Goal: Task Accomplishment & Management: Manage account settings

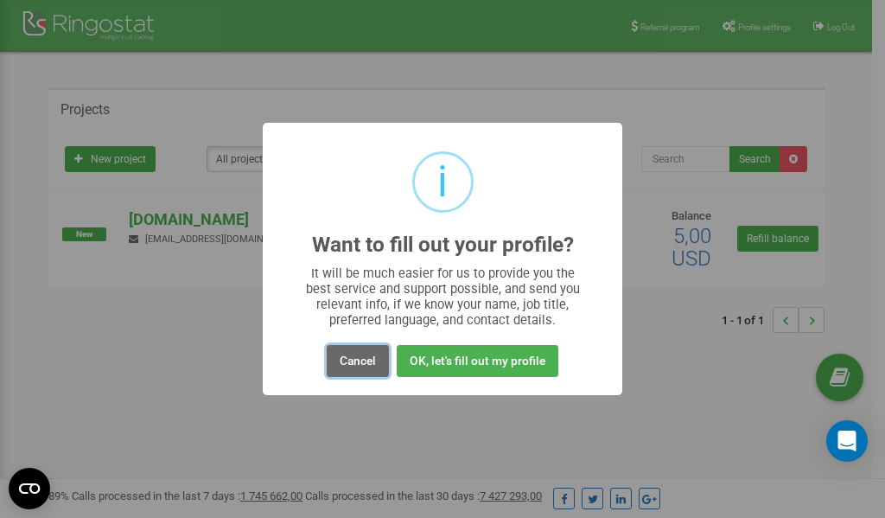
click at [353, 360] on button "Cancel" at bounding box center [358, 361] width 62 height 32
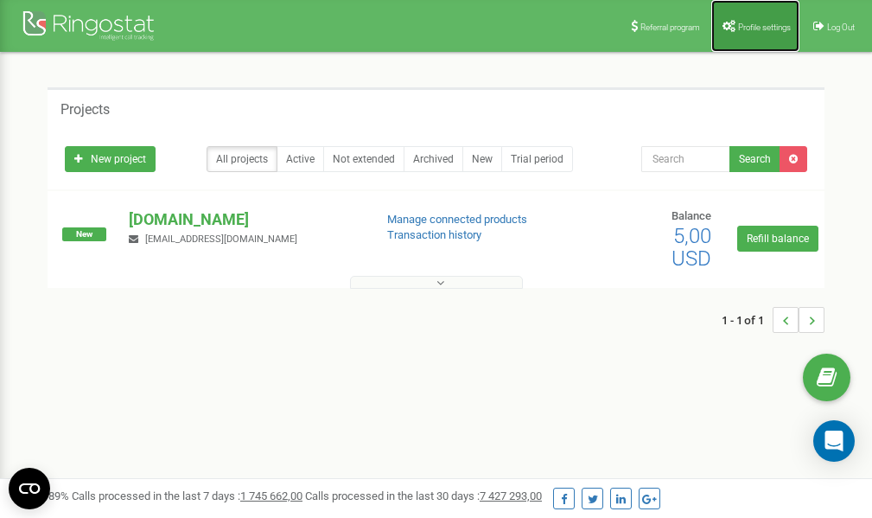
click at [738, 22] on span "Profile settings" at bounding box center [764, 27] width 53 height 10
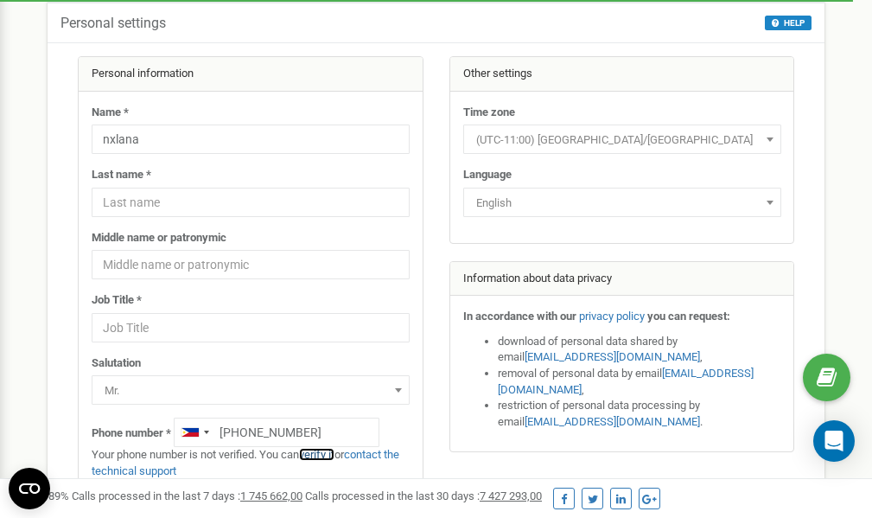
click at [325, 454] on link "verify it" at bounding box center [316, 454] width 35 height 13
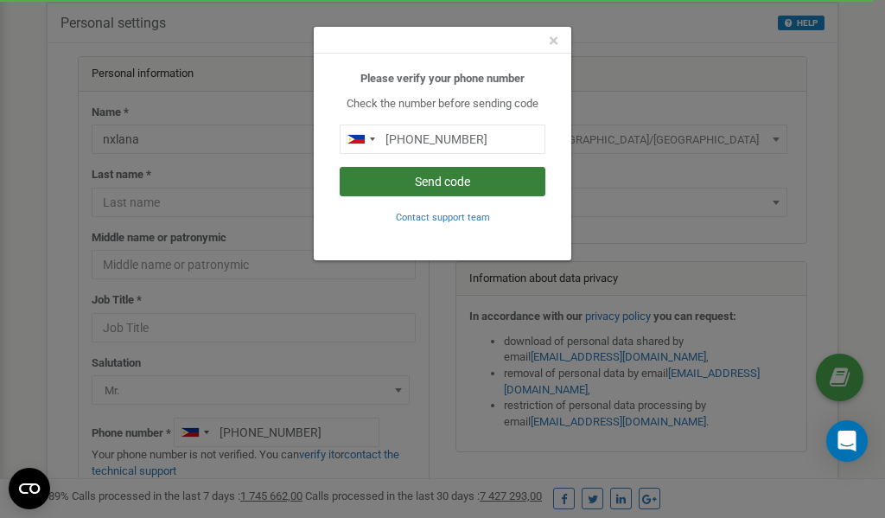
click at [466, 182] on button "Send code" at bounding box center [443, 181] width 206 height 29
